Goal: Task Accomplishment & Management: Manage account settings

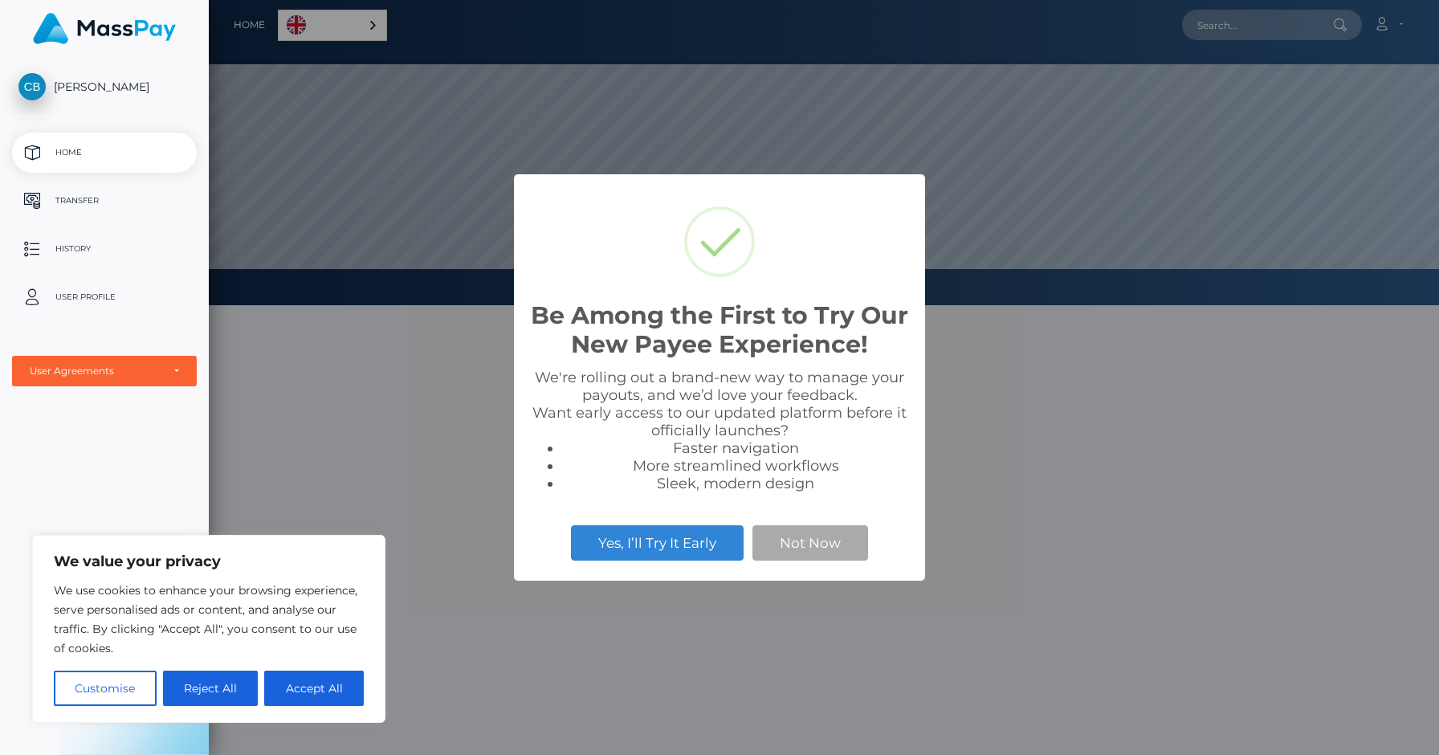
scroll to position [305, 1231]
click at [825, 541] on button "Not Now" at bounding box center [811, 542] width 116 height 35
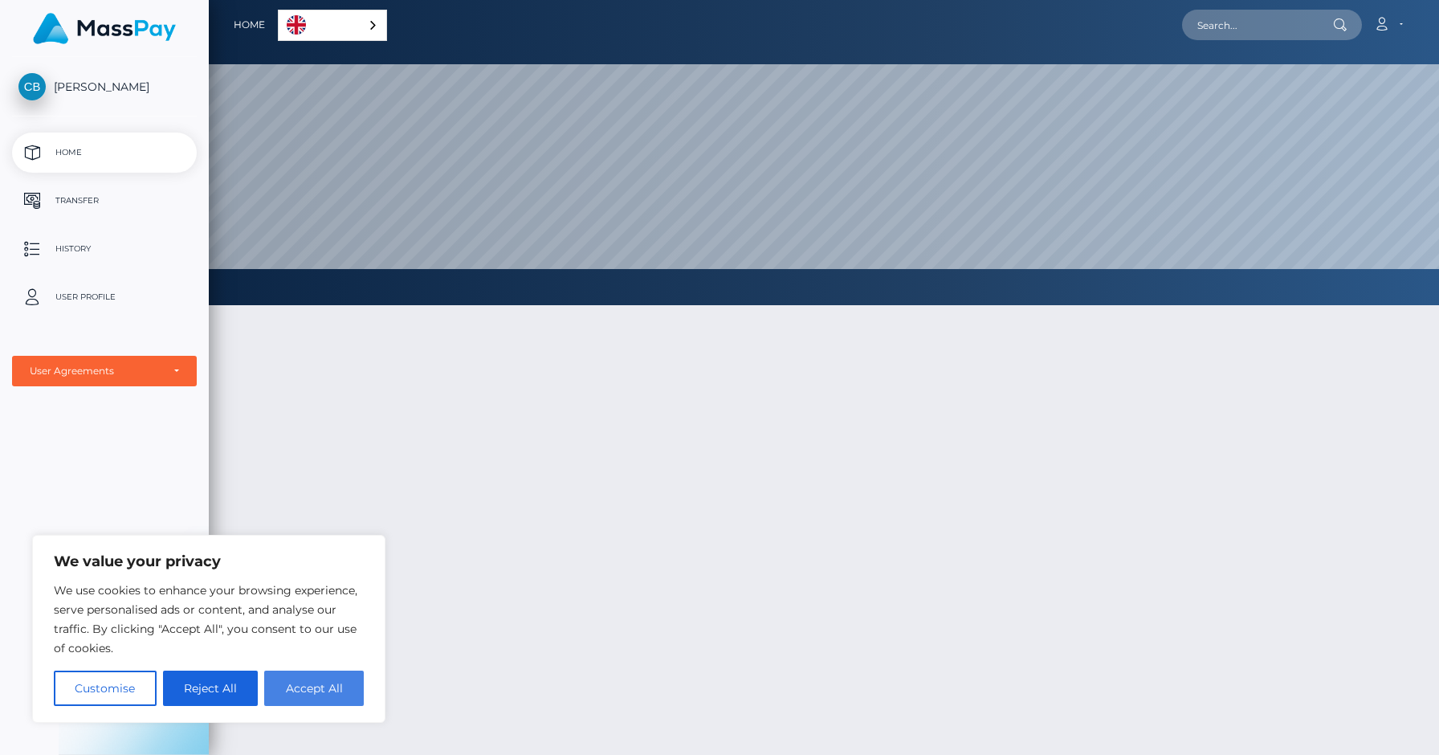
click at [335, 691] on button "Accept All" at bounding box center [314, 688] width 100 height 35
checkbox input "true"
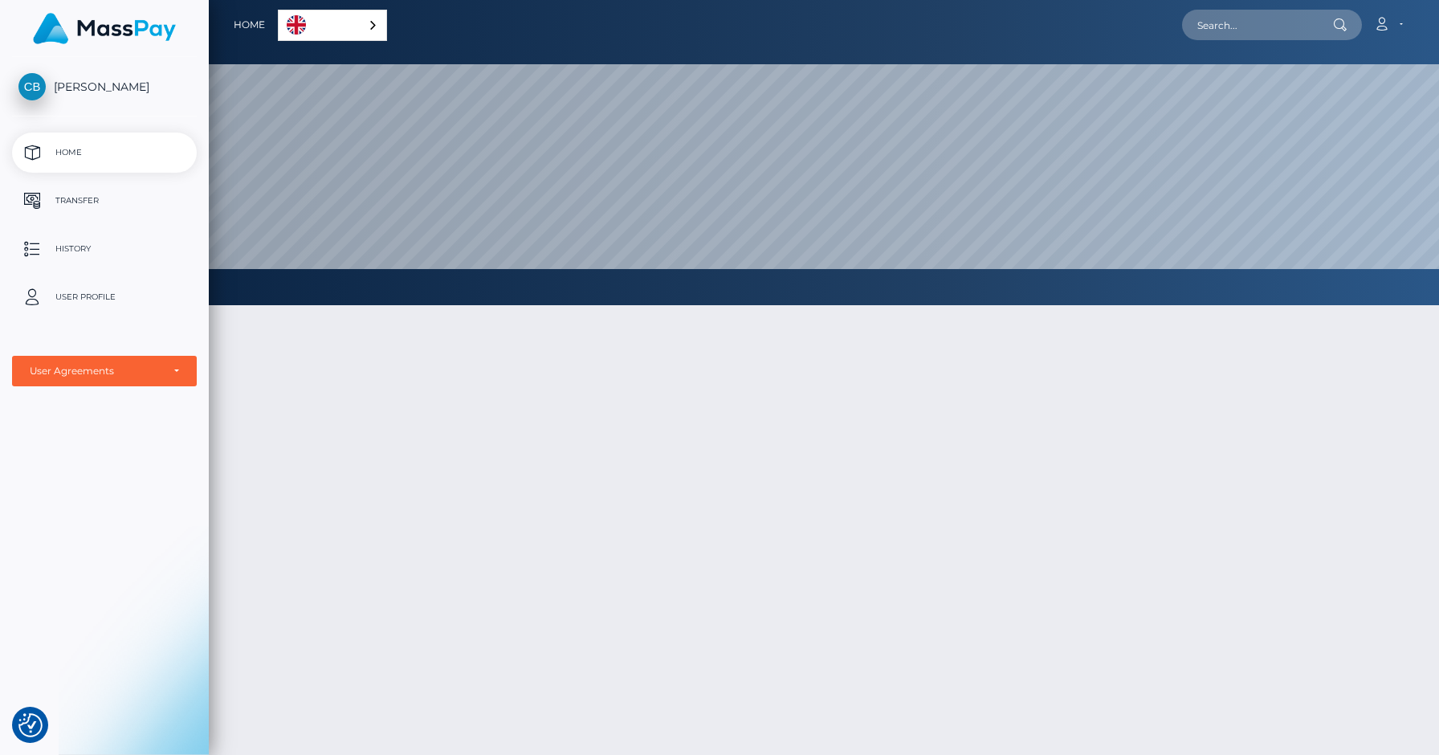
click at [349, 29] on link "English" at bounding box center [333, 25] width 108 height 30
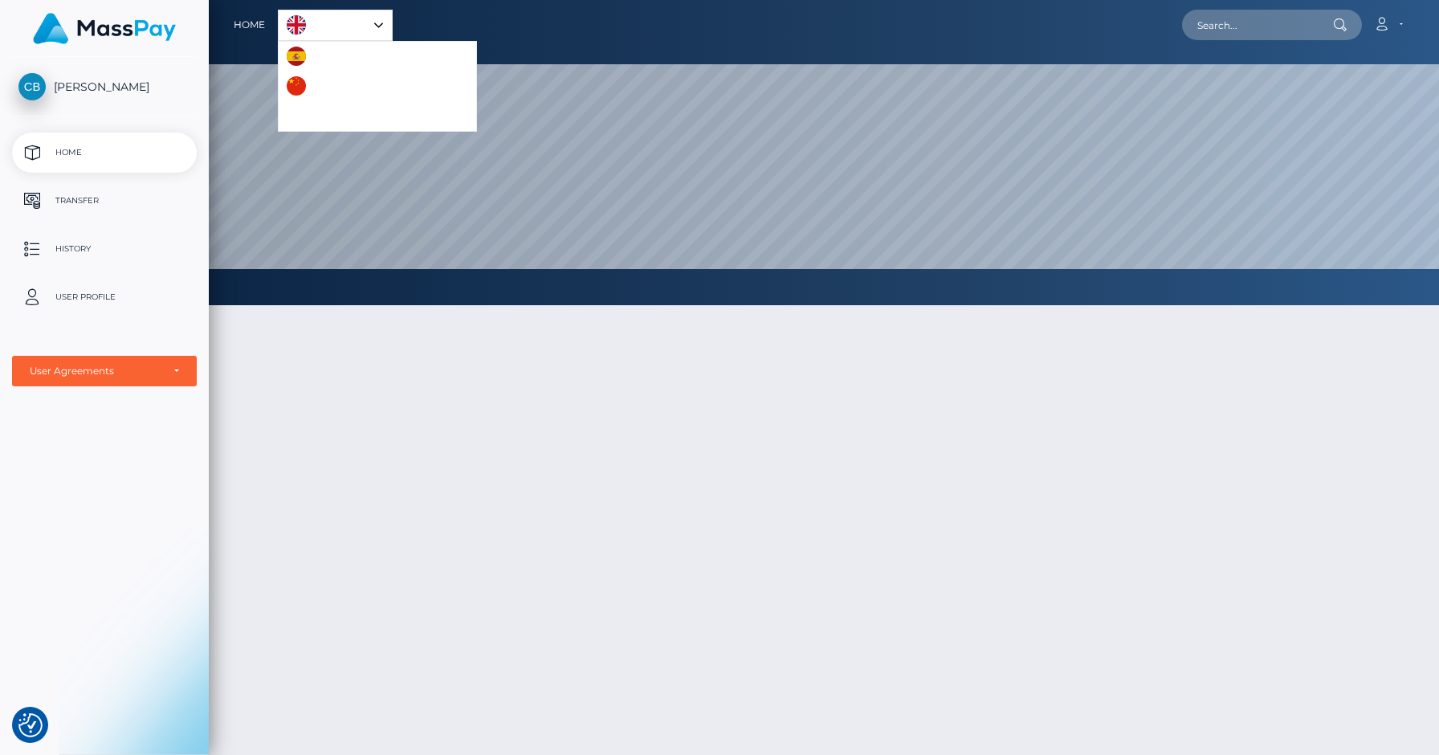
click at [385, 441] on div at bounding box center [824, 609] width 1231 height 656
click at [379, 19] on div "English" at bounding box center [335, 25] width 115 height 31
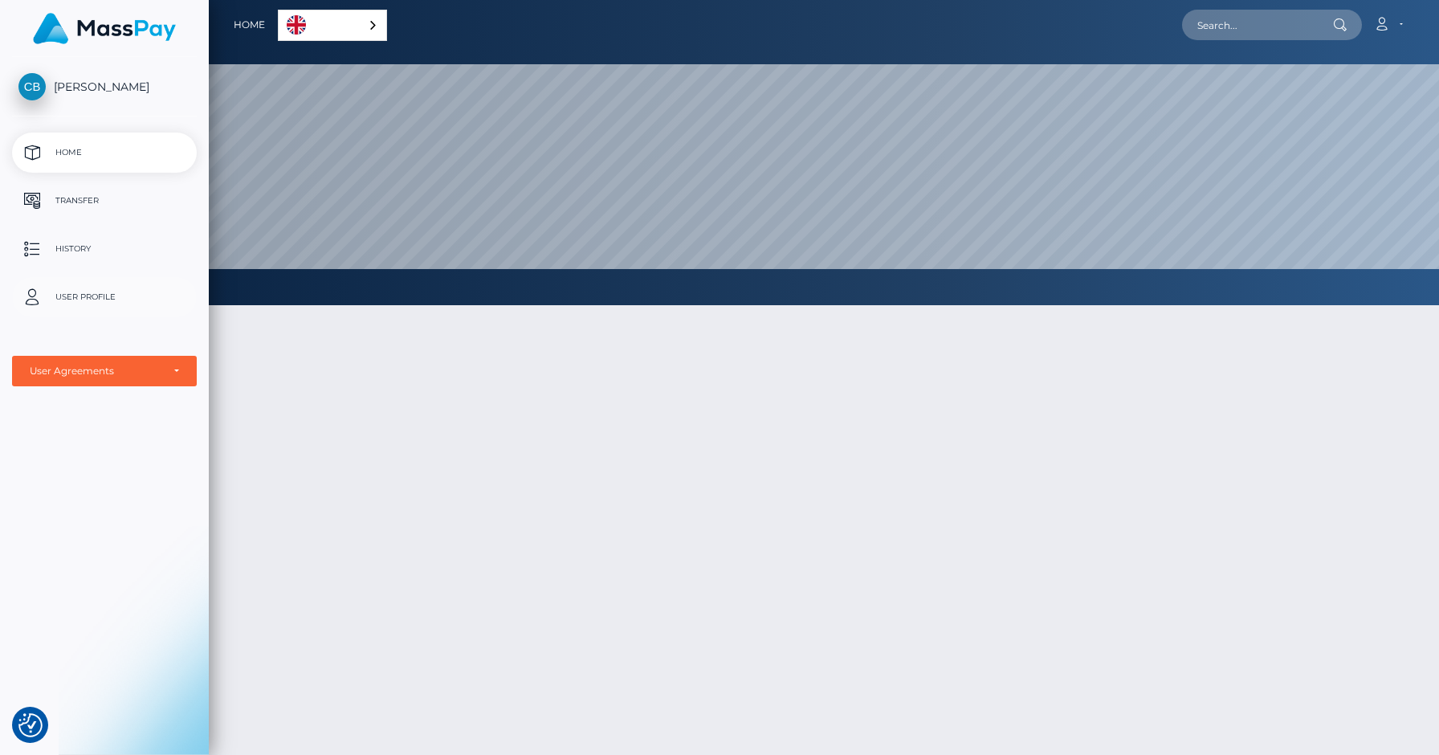
click at [72, 299] on p "User Profile" at bounding box center [104, 297] width 172 height 24
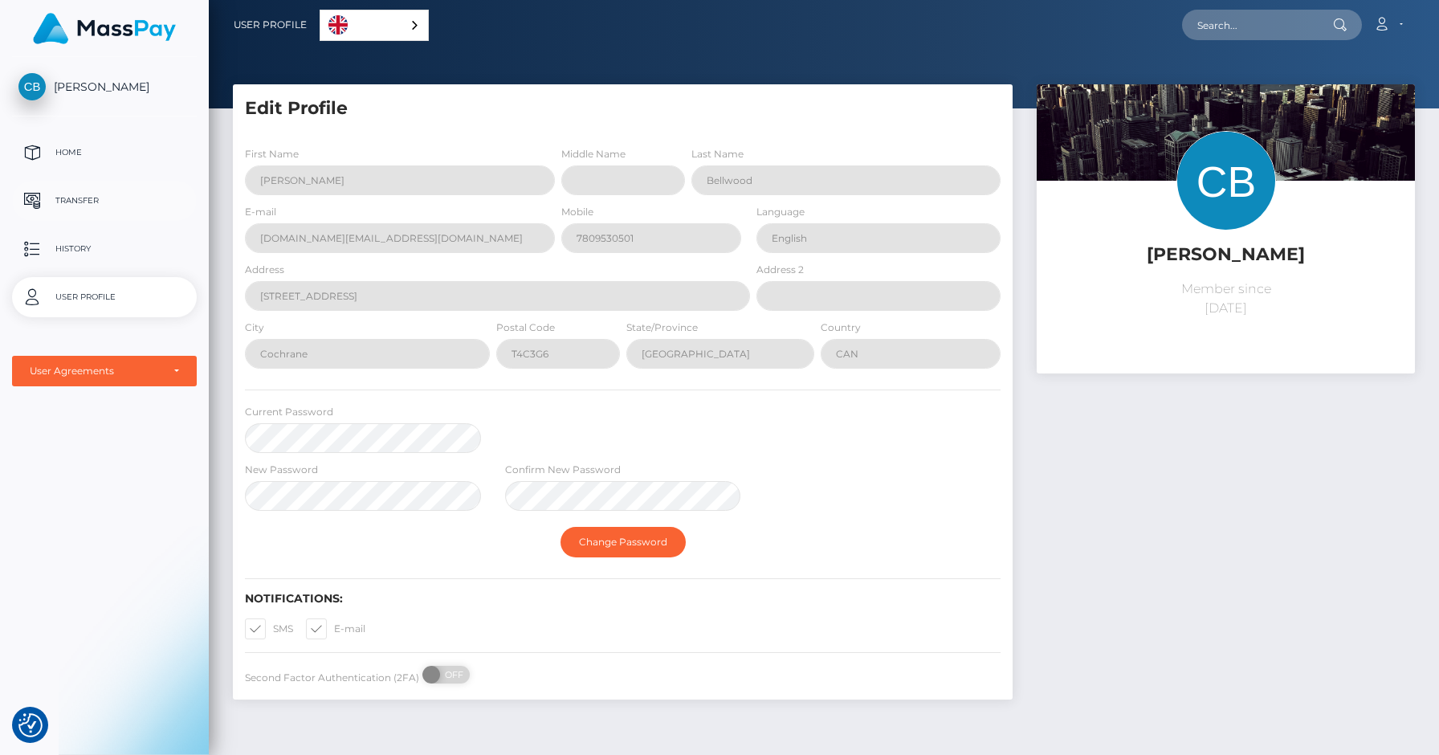
click at [108, 207] on p "Transfer" at bounding box center [104, 201] width 172 height 24
